Goal: Information Seeking & Learning: Learn about a topic

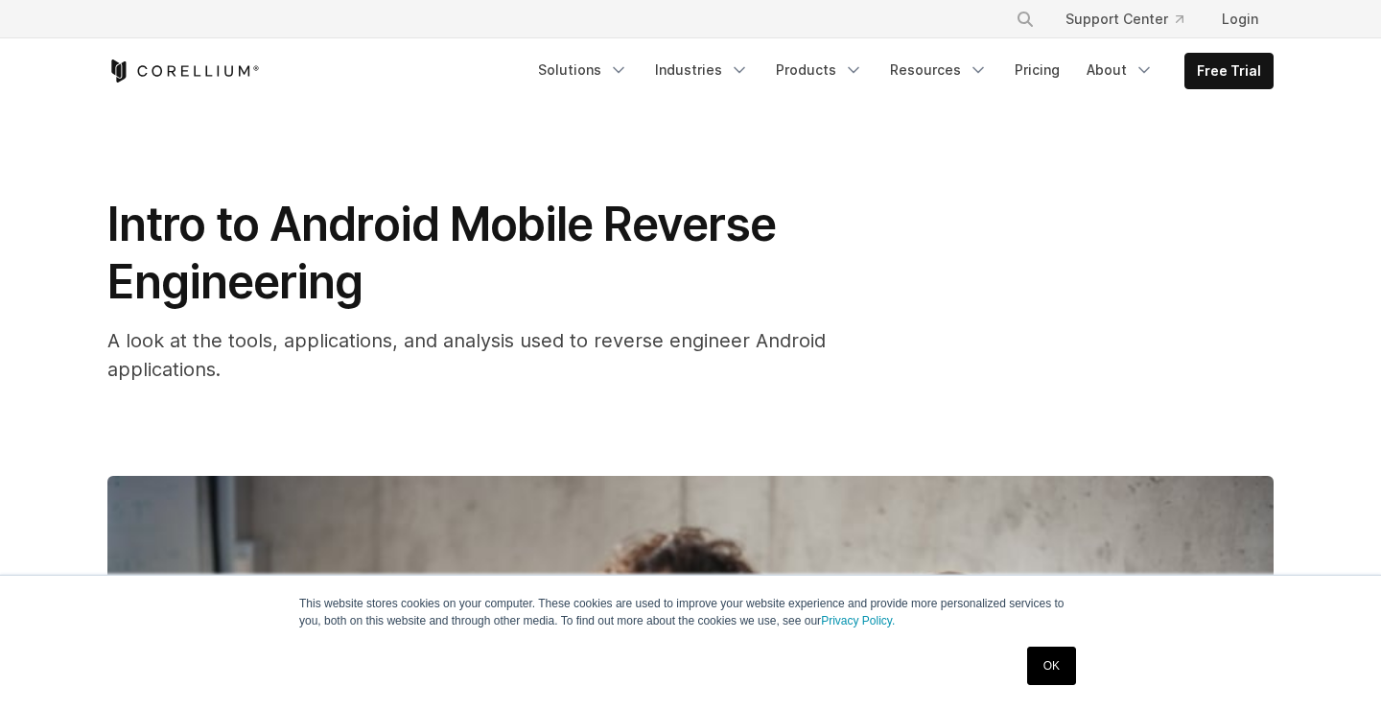
scroll to position [2176, 0]
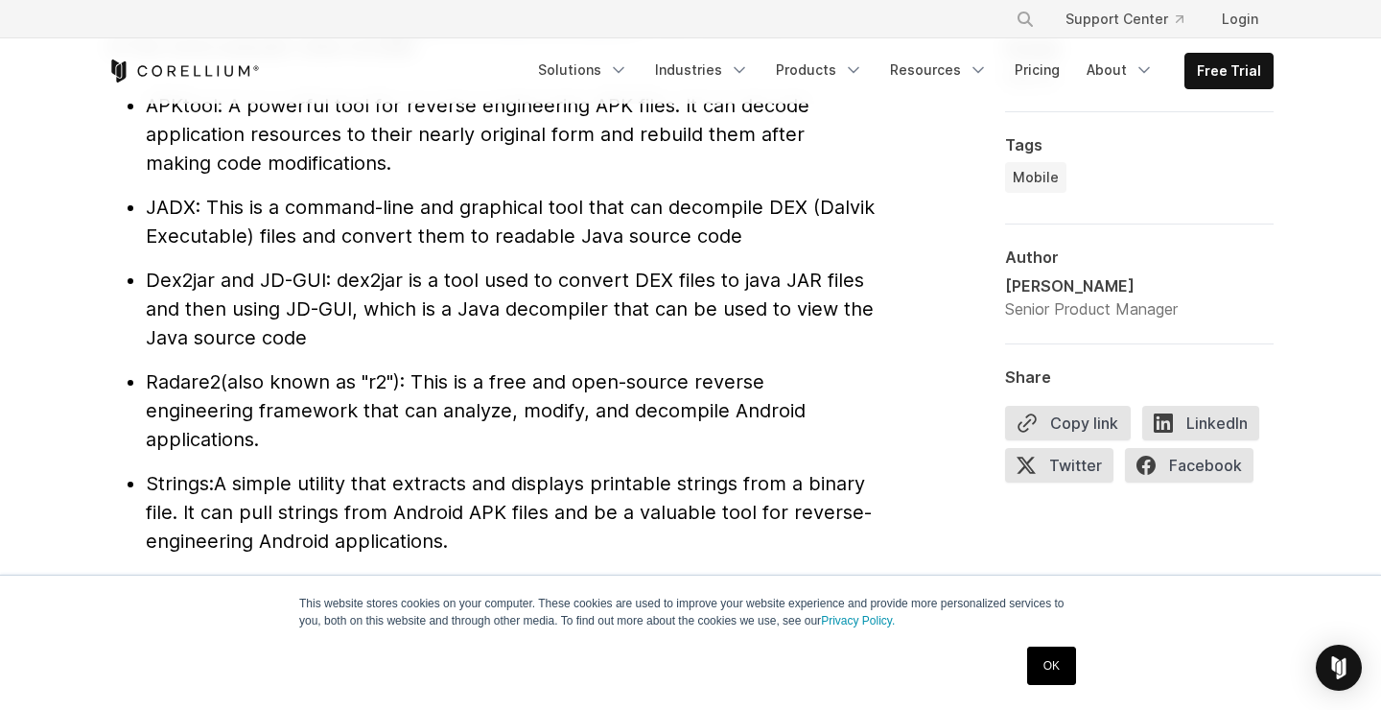
click at [270, 236] on span ": This is a command-line and graphical tool that can decompile DEX (Dalvik Exec…" at bounding box center [510, 222] width 729 height 52
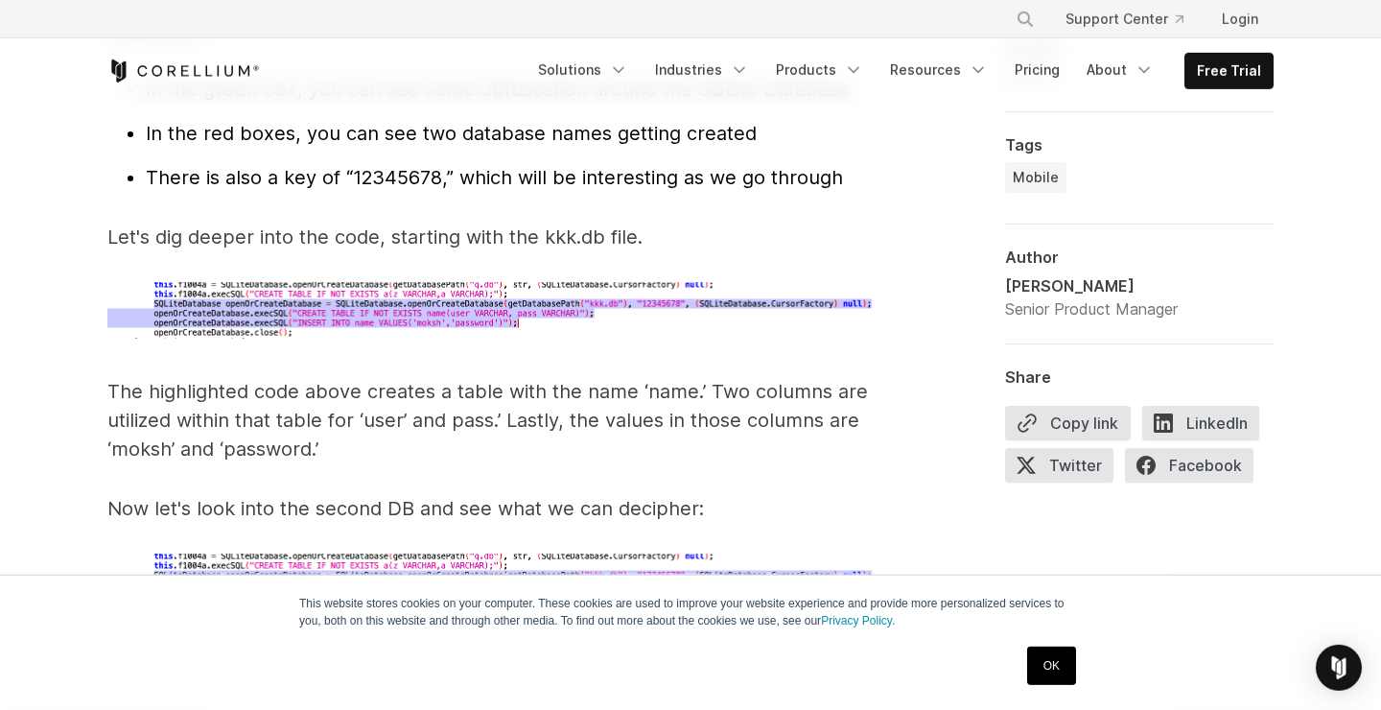
scroll to position [6423, 0]
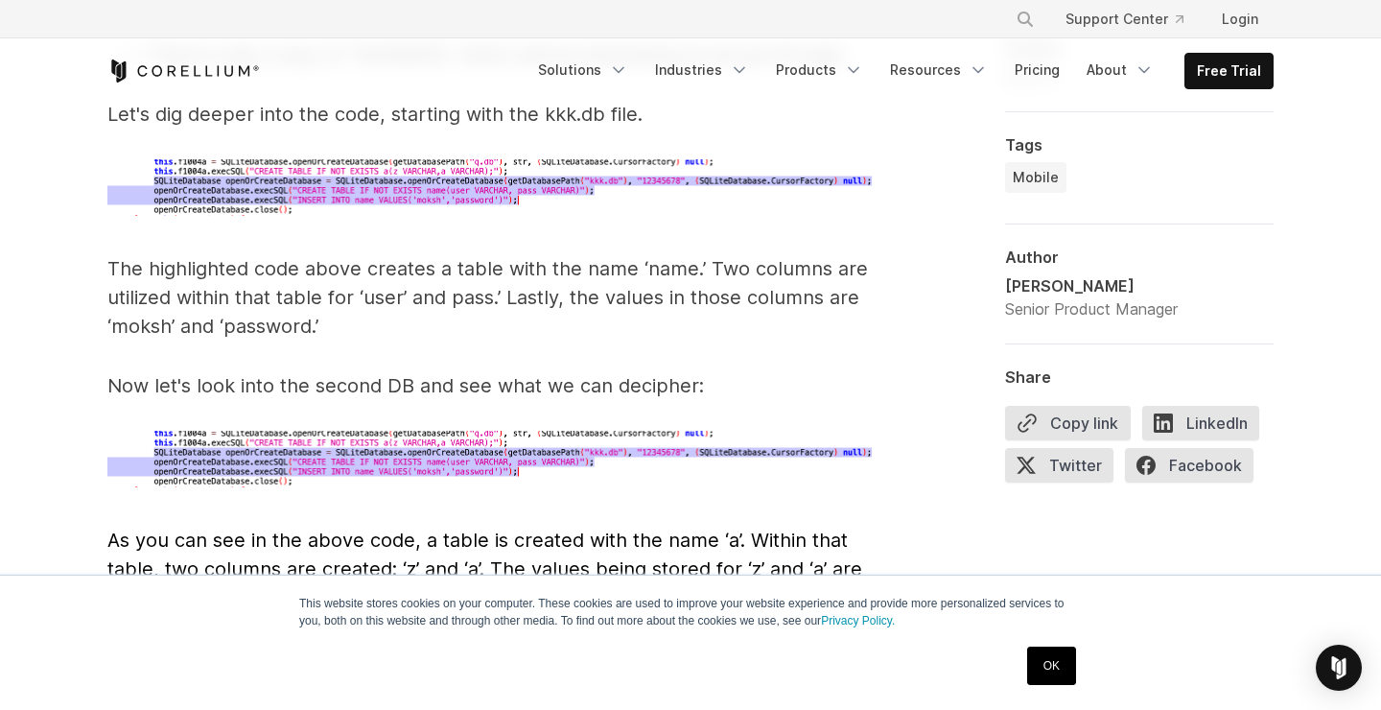
click at [421, 254] on p "The highlighted code above creates a table with the name ‘name.’ Two columns ar…" at bounding box center [490, 297] width 767 height 86
click at [507, 276] on p "The highlighted code above creates a table with the name ‘name.’ Two columns ar…" at bounding box center [490, 297] width 767 height 86
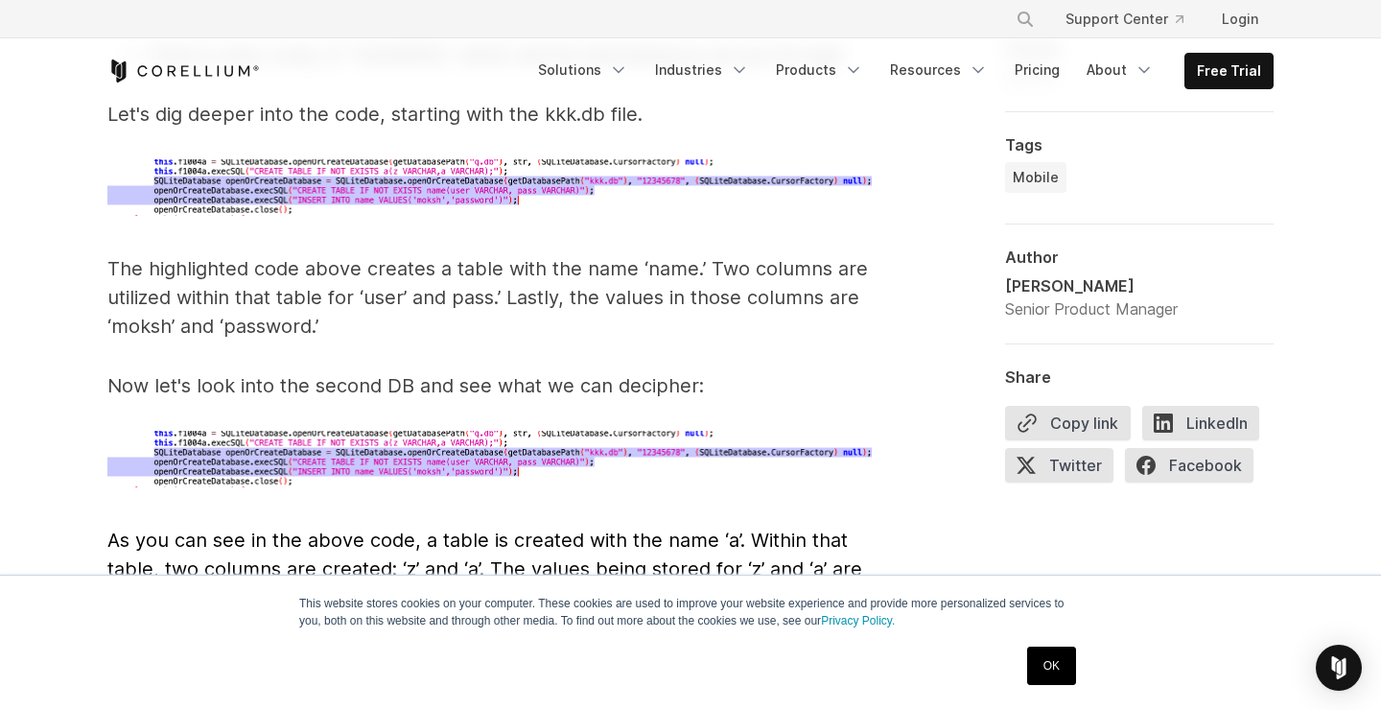
click at [533, 274] on p "The highlighted code above creates a table with the name ‘name.’ Two columns ar…" at bounding box center [490, 297] width 767 height 86
click at [587, 274] on p "The highlighted code above creates a table with the name ‘name.’ Two columns ar…" at bounding box center [490, 297] width 767 height 86
click at [405, 295] on p "The highlighted code above creates a table with the name ‘name.’ Two columns ar…" at bounding box center [490, 297] width 767 height 86
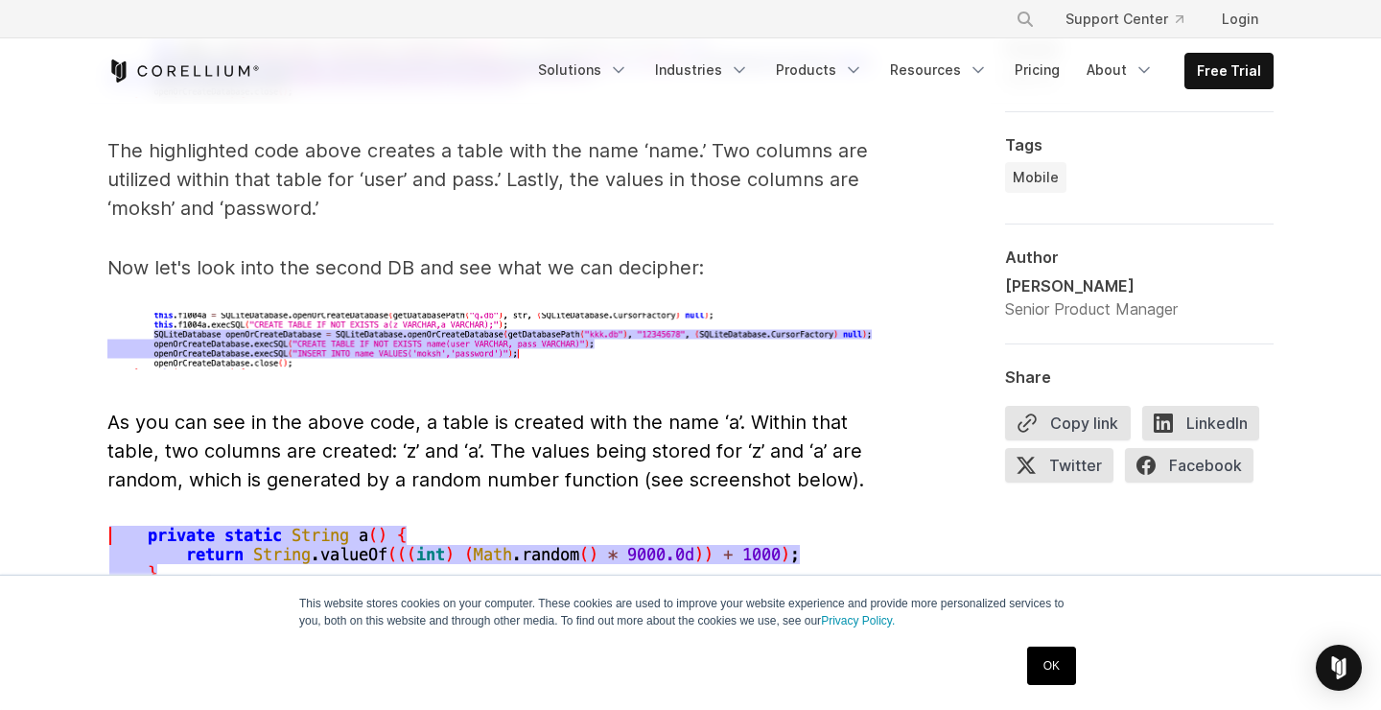
scroll to position [6527, 0]
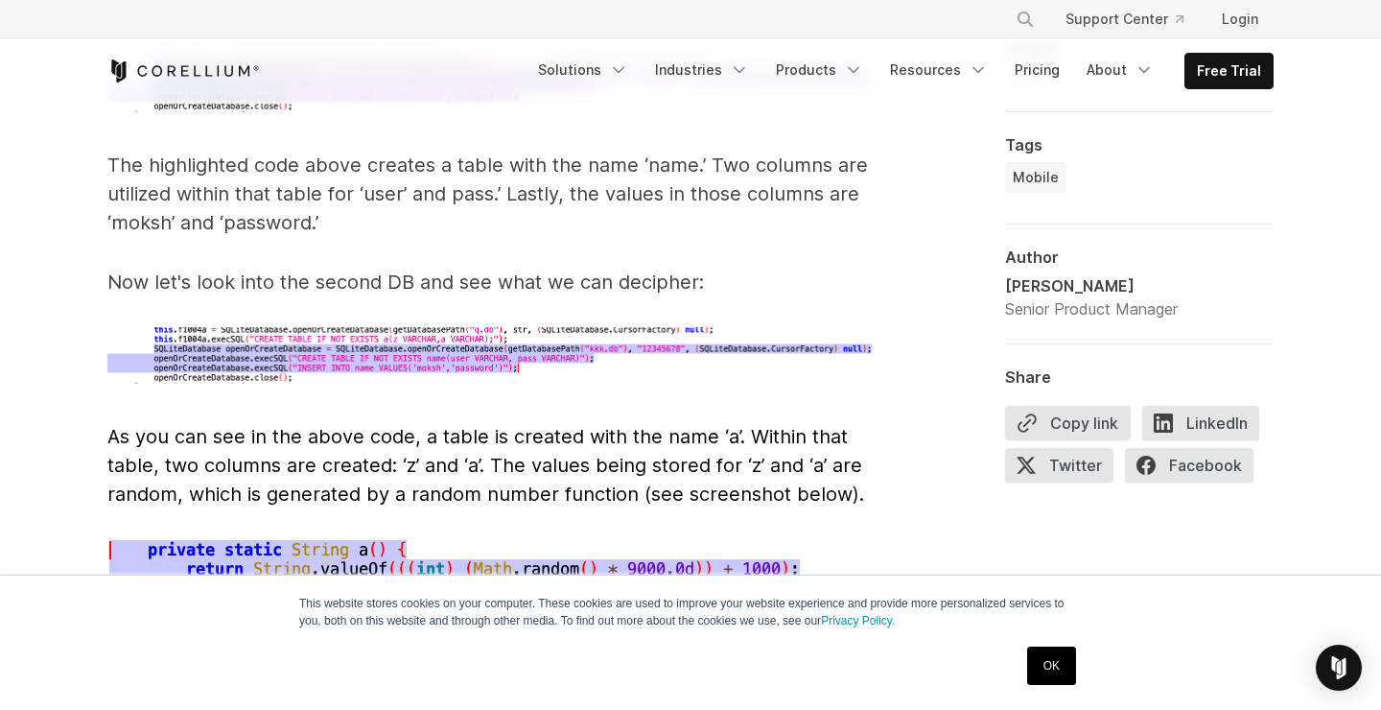
click at [477, 437] on span "As you can see in the above code, a table is created with the name ‘a’. Within …" at bounding box center [485, 465] width 757 height 81
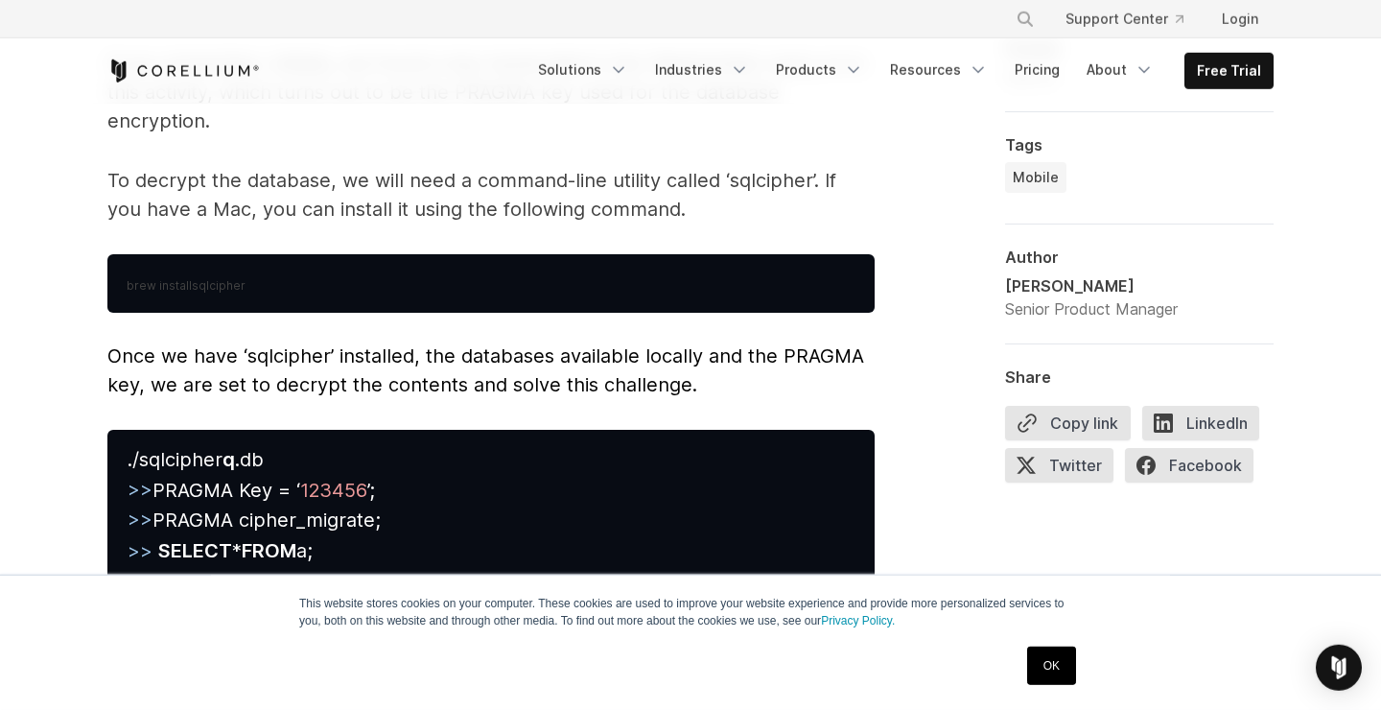
scroll to position [8702, 0]
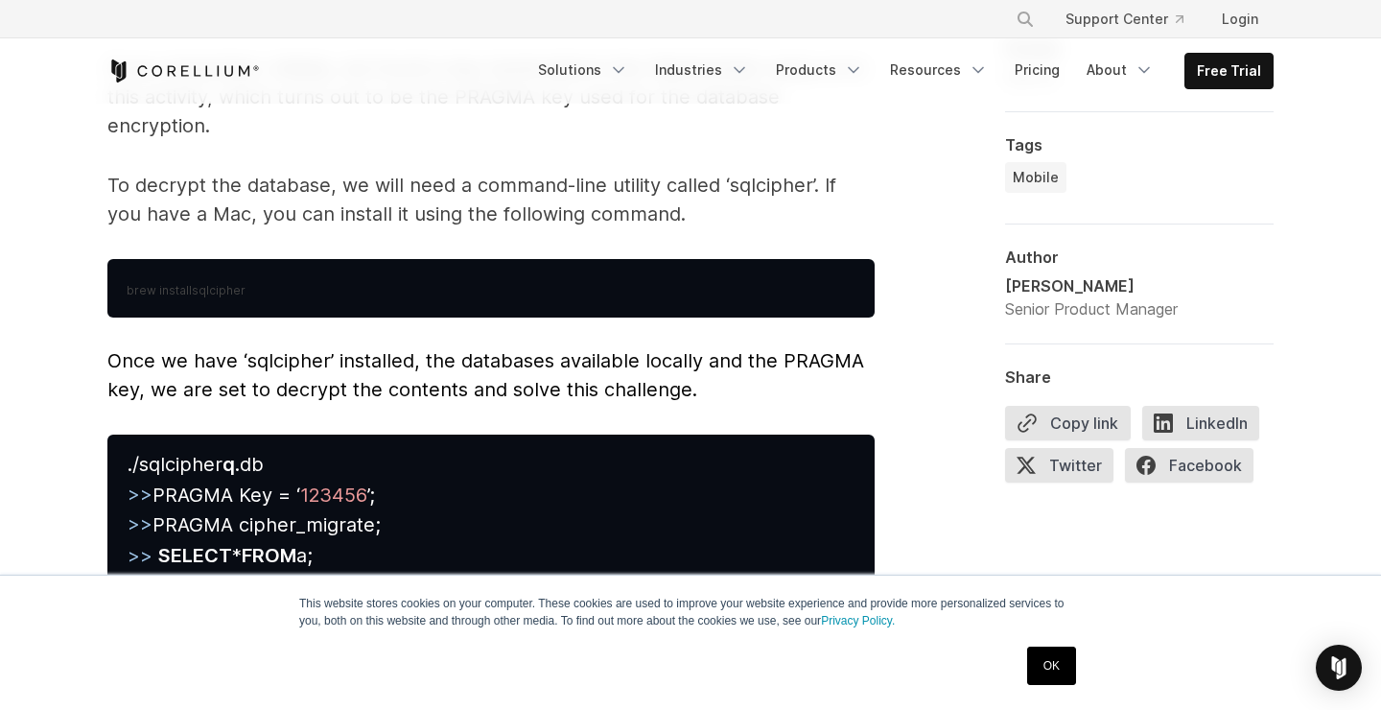
click at [199, 283] on span "sqlcipher" at bounding box center [219, 290] width 54 height 14
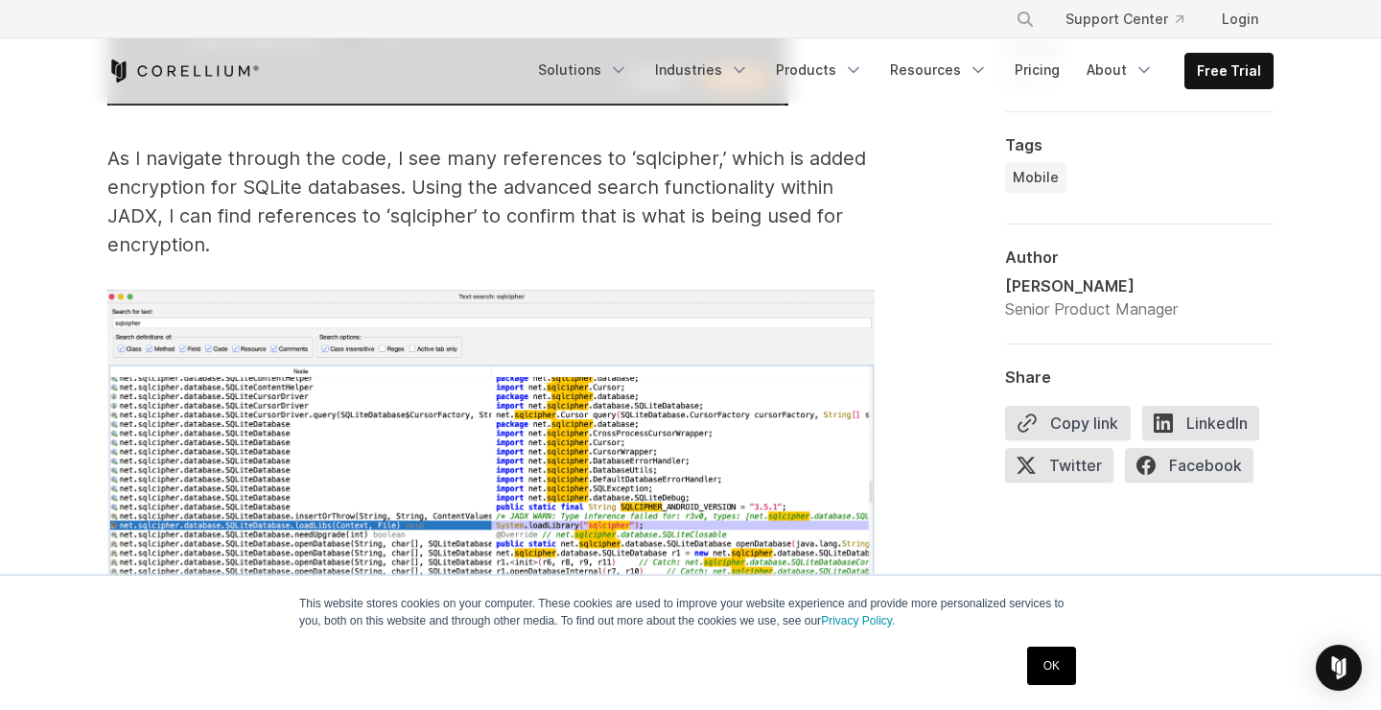
scroll to position [7459, 0]
